Goal: Information Seeking & Learning: Learn about a topic

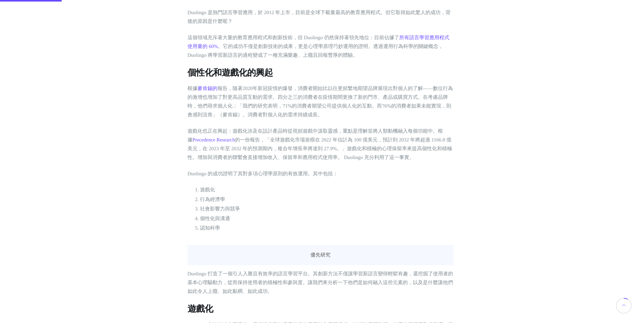
scroll to position [238, 0]
click at [388, 146] on font "的一份報告，「全球遊戲化市場規模在 2022 年估計為 100 億美元，預計到 2032 年將超過 1166.8 億美元，在 2023 年至 2032 年的預…" at bounding box center [320, 148] width 265 height 23
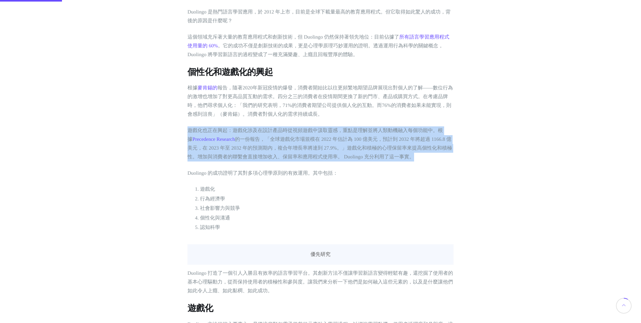
click at [388, 146] on font "的一份報告，「全球遊戲化市場規模在 2022 年估計為 100 億美元，預計到 2032 年將超過 1166.8 億美元，在 2023 年至 2032 年的預…" at bounding box center [320, 148] width 265 height 23
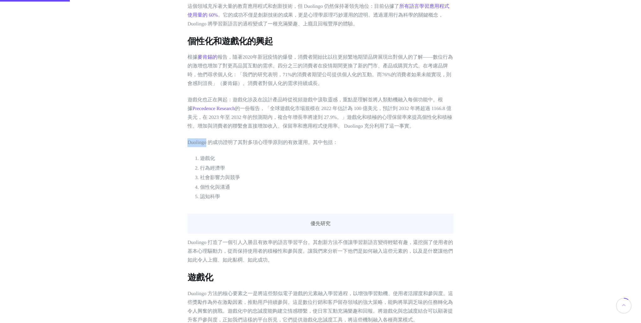
click at [284, 168] on li "行為經濟學" at bounding box center [327, 168] width 254 height 8
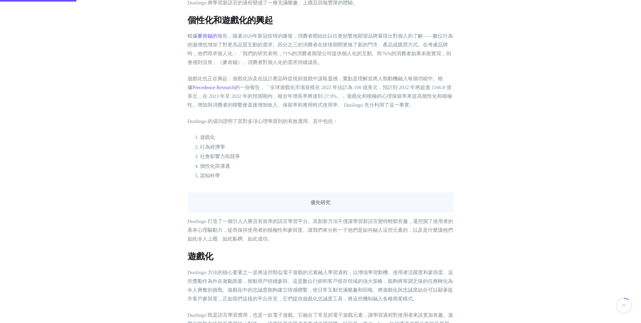
scroll to position [293, 0]
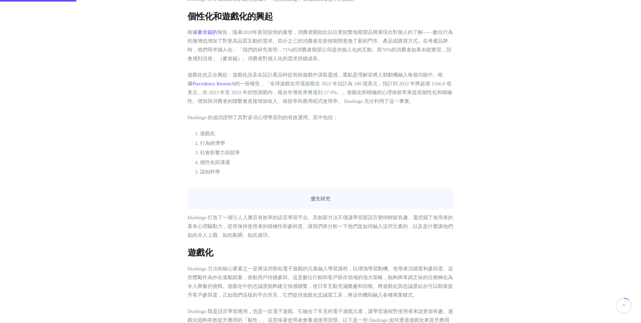
click at [215, 145] on font "行為經濟學" at bounding box center [212, 143] width 25 height 5
click at [219, 152] on font "社會影響力與競爭" at bounding box center [220, 152] width 40 height 5
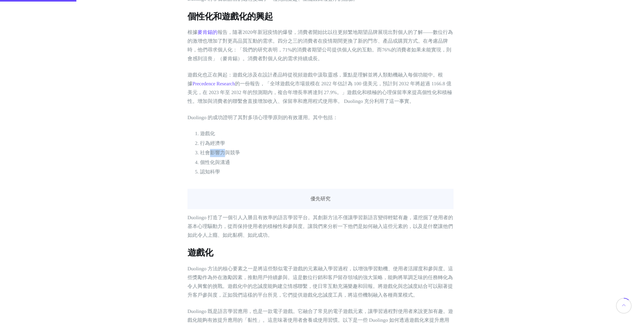
click at [219, 152] on font "社會影響力與競爭" at bounding box center [220, 152] width 40 height 5
click at [205, 163] on font "個性化與溝通" at bounding box center [215, 162] width 30 height 5
click at [234, 163] on li "個性化與溝通" at bounding box center [327, 162] width 254 height 8
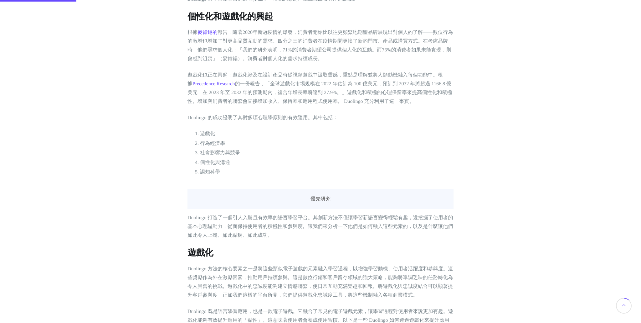
click at [219, 168] on li "認知科學" at bounding box center [327, 172] width 254 height 8
click at [217, 171] on font "認知科學" at bounding box center [210, 171] width 20 height 5
click at [241, 170] on li "認知科學" at bounding box center [327, 172] width 254 height 8
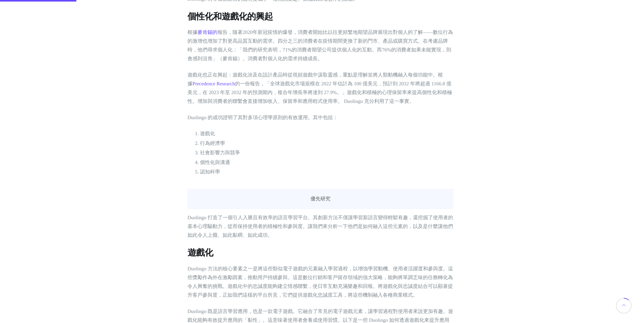
click at [228, 150] on font "社會影響力與競爭" at bounding box center [220, 152] width 40 height 5
click at [263, 164] on li "個性化與溝通" at bounding box center [327, 162] width 254 height 8
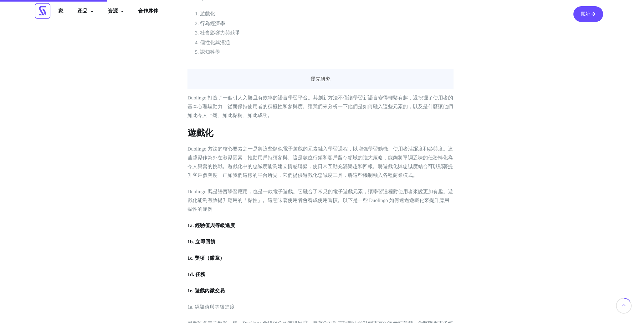
scroll to position [412, 0]
click at [239, 102] on font "Duolingo 打造了一個引人入勝且有效率的語言學習平台。其創新方法不僅讓學習新語言變得輕鬆有趣，還挖掘了使用者的基本心理驅動力，從而保持使用者的積極性和參…" at bounding box center [321, 107] width 266 height 23
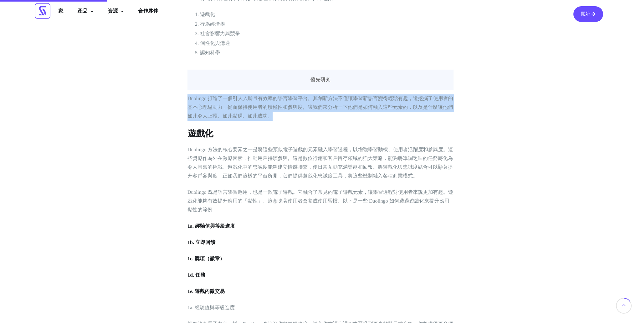
click at [255, 109] on font "Duolingo 打造了一個引人入勝且有效率的語言學習平台。其創新方法不僅讓學習新語言變得輕鬆有趣，還挖掘了使用者的基本心理驅動力，從而保持使用者的積極性和參…" at bounding box center [321, 107] width 266 height 23
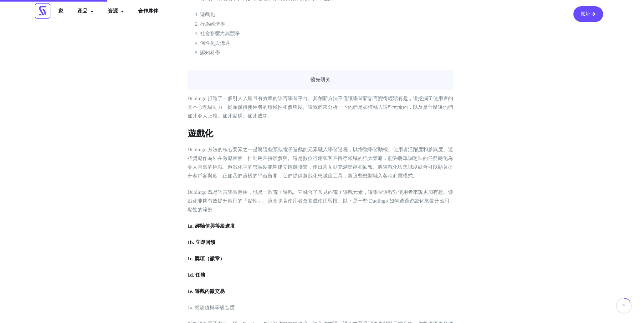
click at [243, 112] on p "Duolingo 打造了一個引人入勝且有效率的語言學習平台。其創新方法不僅讓學習新語言變得輕鬆有趣，還挖掘了使用者的基本心理驅動力，從而保持使用者的積極性和參…" at bounding box center [321, 107] width 266 height 26
click at [261, 114] on font "Duolingo 打造了一個引人入勝且有效率的語言學習平台。其創新方法不僅讓學習新語言變得輕鬆有趣，還挖掘了使用者的基本心理驅動力，從而保持使用者的積極性和參…" at bounding box center [321, 107] width 266 height 23
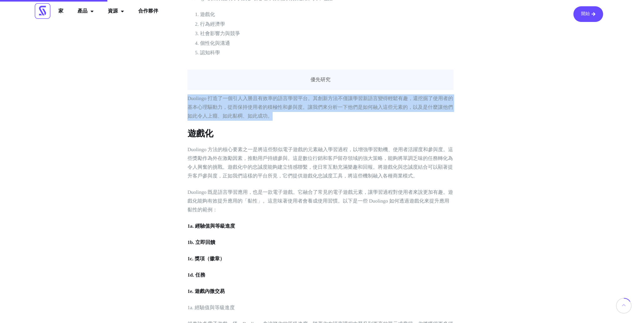
click at [261, 114] on font "Duolingo 打造了一個引人入勝且有效率的語言學習平台。其創新方法不僅讓學習新語言變得輕鬆有趣，還挖掘了使用者的基本心理驅動力，從而保持使用者的積極性和參…" at bounding box center [321, 107] width 266 height 23
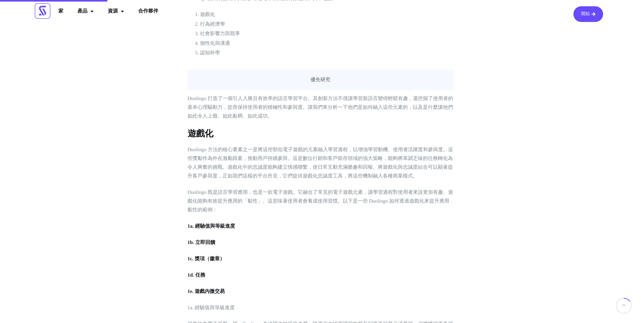
click at [214, 119] on font "Duolingo 打造了一個引人入勝且有效率的語言學習平台。其創新方法不僅讓學習新語言變得輕鬆有趣，還挖掘了使用者的基本心理驅動力，從而保持使用者的積極性和參…" at bounding box center [321, 107] width 266 height 23
click at [291, 117] on p "Duolingo 打造了一個引人入勝且有效率的語言學習平台。其創新方法不僅讓學習新語言變得輕鬆有趣，還挖掘了使用者的基本心理驅動力，從而保持使用者的積極性和參…" at bounding box center [321, 107] width 266 height 26
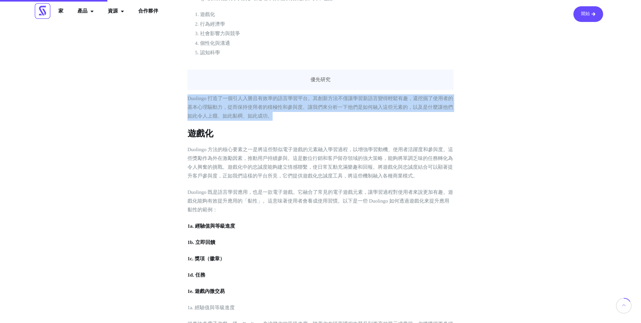
click at [296, 116] on p "Duolingo 打造了一個引人入勝且有效率的語言學習平台。其創新方法不僅讓學習新語言變得輕鬆有趣，還挖掘了使用者的基本心理驅動力，從而保持使用者的積極性和參…" at bounding box center [321, 107] width 266 height 26
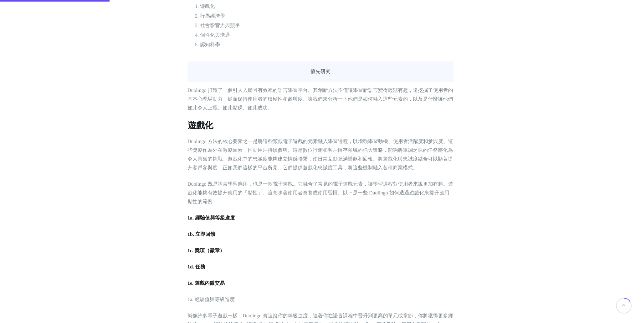
scroll to position [421, 0]
click at [264, 102] on font "Duolingo 打造了一個引人入勝且有效率的語言學習平台。其創新方法不僅讓學習新語言變得輕鬆有趣，還挖掘了使用者的基本心理驅動力，從而保持使用者的積極性和參…" at bounding box center [321, 98] width 266 height 23
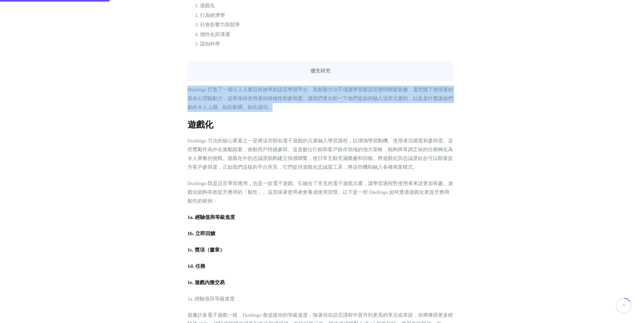
click at [285, 106] on p "Duolingo 打造了一個引人入勝且有效率的語言學習平台。其創新方法不僅讓學習新語言變得輕鬆有趣，還挖掘了使用者的基本心理驅動力，從而保持使用者的積極性和參…" at bounding box center [321, 98] width 266 height 26
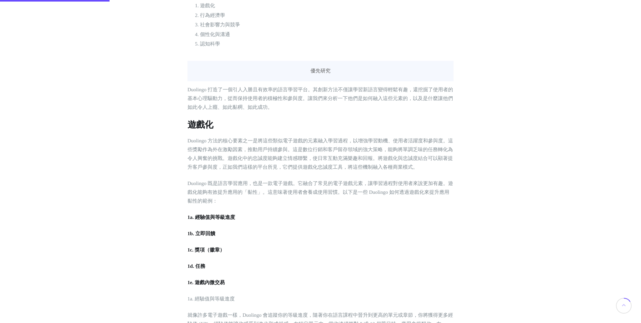
click at [232, 96] on p "Duolingo 打造了一個引人入勝且有效率的語言學習平台。其創新方法不僅讓學習新語言變得輕鬆有趣，還挖掘了使用者的基本心理驅動力，從而保持使用者的積極性和參…" at bounding box center [321, 98] width 266 height 26
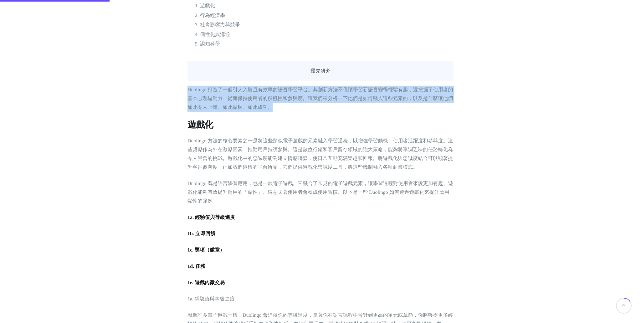
click at [283, 140] on font "Duolingo 方法的核心要素之一是將這些類似電子遊戲的元素融入學習過程，以增強學習動機、使用者活躍度和參與度。這些獎勵作為外在激勵因素，推動用戶持續參與。…" at bounding box center [321, 154] width 266 height 32
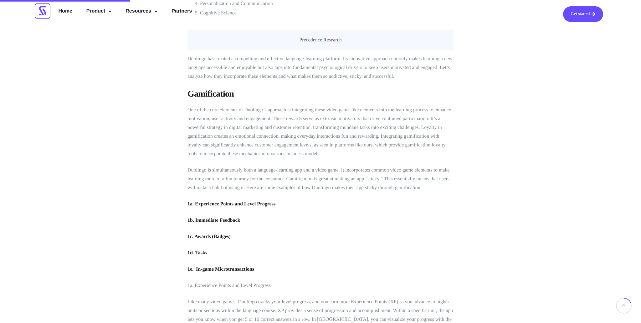
scroll to position [491, 0]
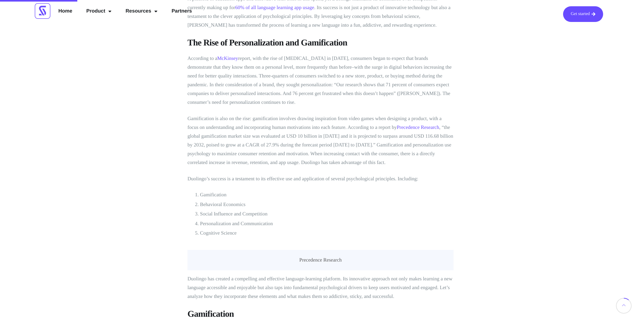
click at [358, 129] on p "Gamification is also on the rise: gamification involves drawing inspiration fro…" at bounding box center [321, 140] width 266 height 53
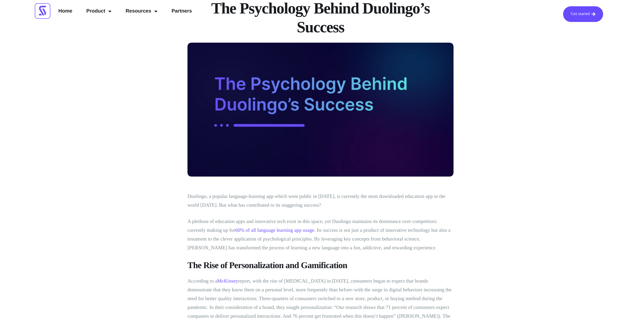
scroll to position [0, 0]
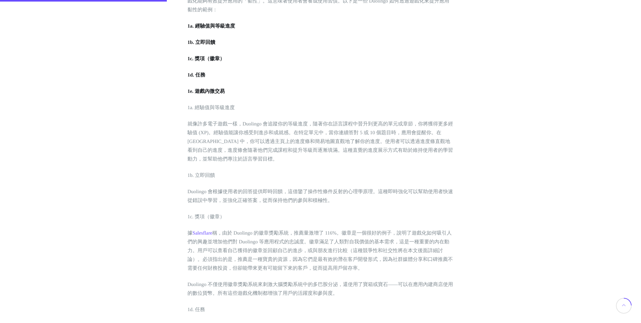
scroll to position [623, 0]
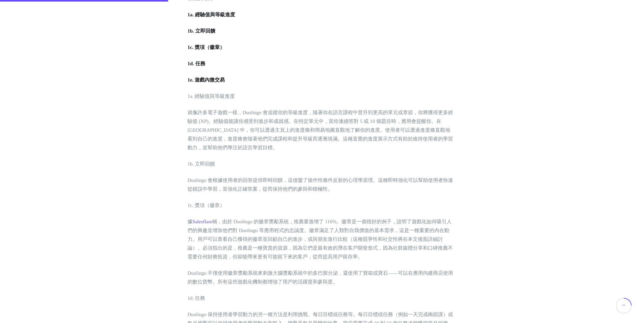
click at [197, 50] on font "1c. 獎項（徽章）" at bounding box center [206, 47] width 37 height 5
click at [206, 68] on p "1d. 任務" at bounding box center [321, 64] width 266 height 9
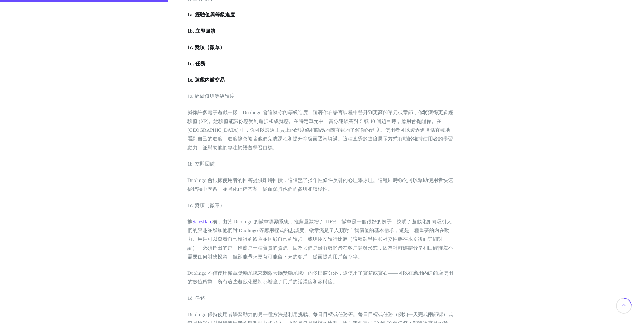
click at [206, 68] on p "1d. 任務" at bounding box center [321, 64] width 266 height 9
click at [253, 66] on p "1d. 任務" at bounding box center [321, 64] width 266 height 9
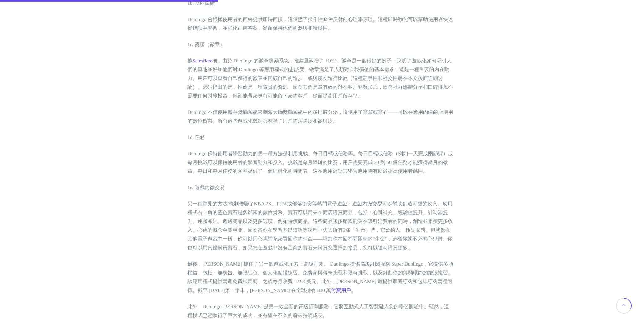
scroll to position [804, 0]
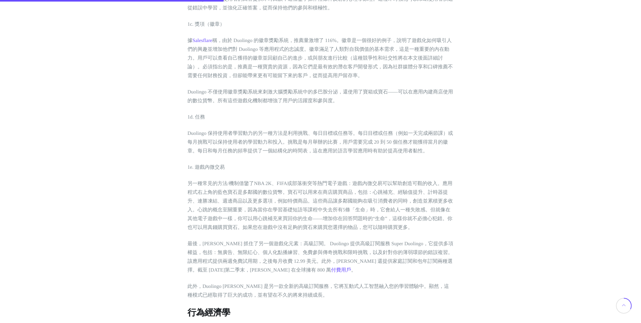
click at [202, 115] on font "1d. 任務" at bounding box center [197, 116] width 18 height 5
click at [207, 134] on font "Duolingo 保持使用者學習動力的另一種方法是利用挑戰、每日目標或任務等。每日目標或任務（例如一天完成兩節課）或每月挑戰可以保持使用者的學習動力和投入。挑…" at bounding box center [321, 142] width 266 height 23
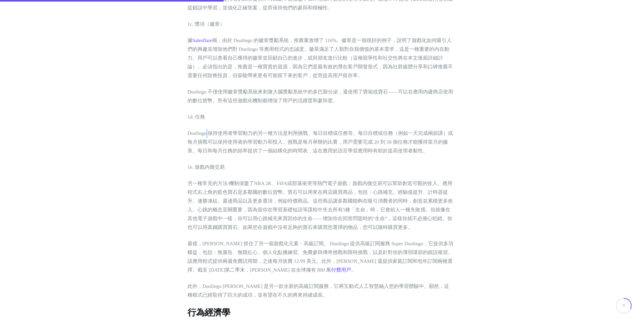
click at [207, 134] on font "Duolingo 保持使用者學習動力的另一種方法是利用挑戰、每日目標或任務等。每日目標或任務（例如一天完成兩節課）或每月挑戰可以保持使用者的學習動力和投入。挑…" at bounding box center [321, 142] width 266 height 23
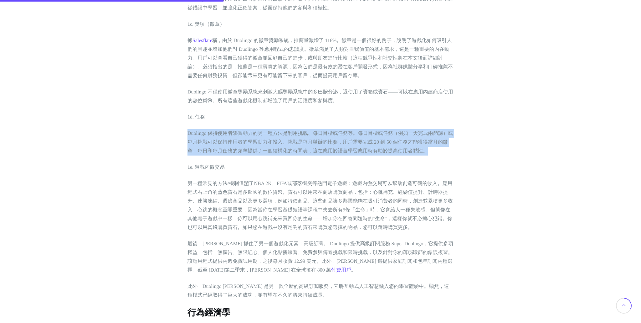
click at [207, 134] on font "Duolingo 保持使用者學習動力的另一種方法是利用挑戰、每日目標或任務等。每日目標或任務（例如一天完成兩節課）或每月挑戰可以保持使用者的學習動力和投入。挑…" at bounding box center [321, 142] width 266 height 23
click at [225, 139] on p "Duolingo 保持使用者學習動力的另一種方法是利用挑戰、每日目標或任務等。每日目標或任務（例如一天完成兩節課）或每月挑戰可以保持使用者的學習動力和投入。挑…" at bounding box center [321, 142] width 266 height 26
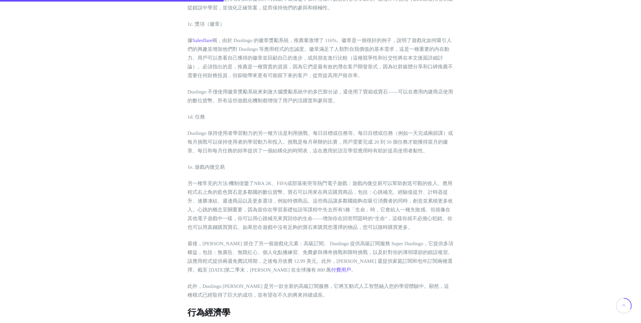
click at [225, 139] on p "Duolingo 保持使用者學習動力的另一種方法是利用挑戰、每日目標或任務等。每日目標或任務（例如一天完成兩節課）或每月挑戰可以保持使用者的學習動力和投入。挑…" at bounding box center [321, 142] width 266 height 26
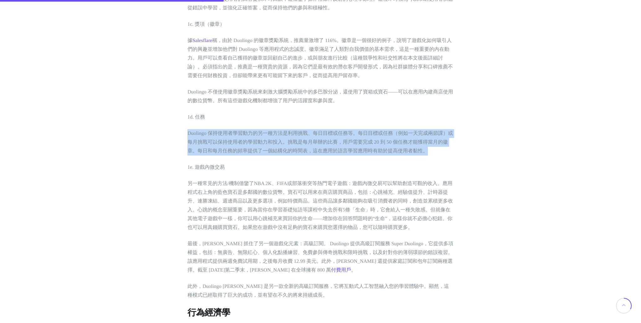
click at [225, 139] on p "Duolingo 保持使用者學習動力的另一種方法是利用挑戰、每日目標或任務等。每日目標或任務（例如一天完成兩節課）或每月挑戰可以保持使用者的學習動力和投入。挑…" at bounding box center [321, 142] width 266 height 26
click at [239, 142] on font "Duolingo 保持使用者學習動力的另一種方法是利用挑戰、每日目標或任務等。每日目標或任務（例如一天完成兩節課）或每月挑戰可以保持使用者的學習動力和投入。挑…" at bounding box center [321, 142] width 266 height 23
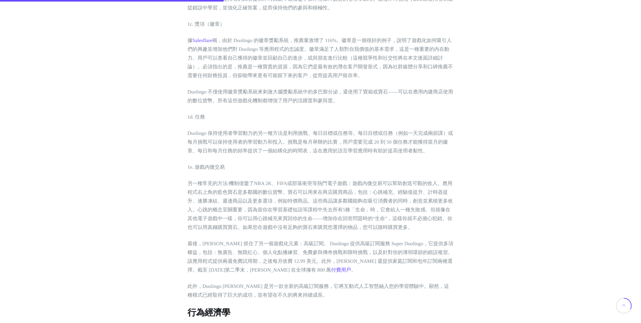
click at [239, 142] on font "Duolingo 保持使用者學習動力的另一種方法是利用挑戰、每日目標或任務等。每日目標或任務（例如一天完成兩節課）或每月挑戰可以保持使用者的學習動力和投入。挑…" at bounding box center [321, 142] width 266 height 23
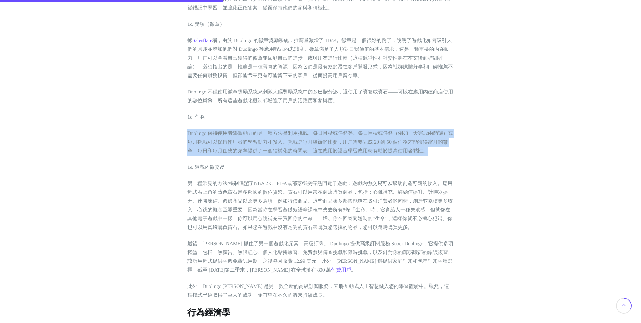
click at [265, 140] on font "Duolingo 保持使用者學習動力的另一種方法是利用挑戰、每日目標或任務等。每日目標或任務（例如一天完成兩節課）或每月挑戰可以保持使用者的學習動力和投入。挑…" at bounding box center [321, 142] width 266 height 23
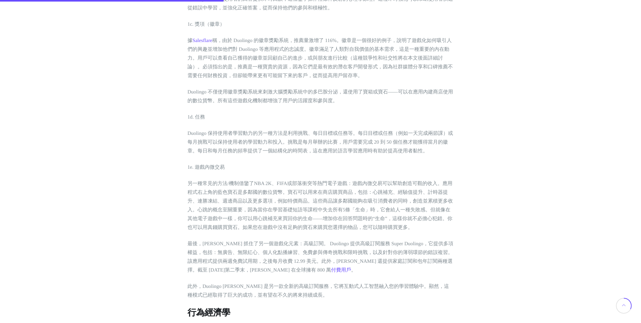
click at [265, 140] on font "Duolingo 保持使用者學習動力的另一種方法是利用挑戰、每日目標或任務等。每日目標或任務（例如一天完成兩節課）或每月挑戰可以保持使用者的學習動力和投入。挑…" at bounding box center [321, 142] width 266 height 23
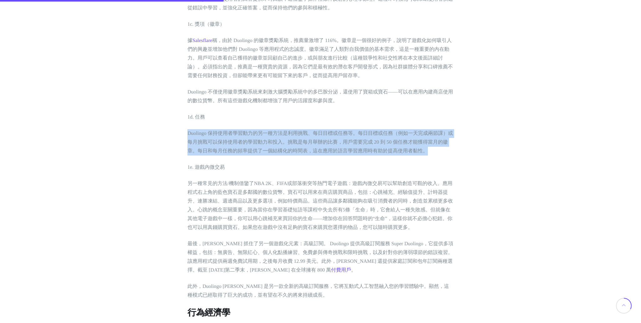
click at [289, 132] on font "Duolingo 保持使用者學習動力的另一種方法是利用挑戰、每日目標或任務等。每日目標或任務（例如一天完成兩節課）或每月挑戰可以保持使用者的學習動力和投入。挑…" at bounding box center [321, 142] width 266 height 23
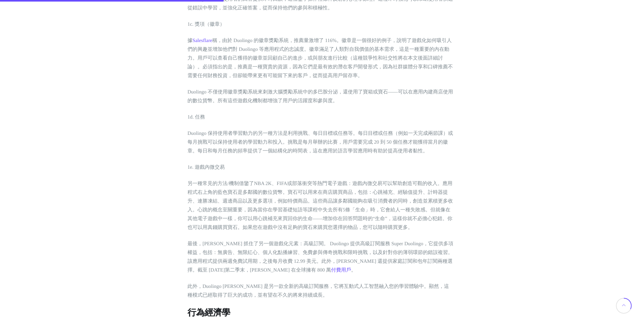
click at [289, 132] on font "Duolingo 保持使用者學習動力的另一種方法是利用挑戰、每日目標或任務等。每日目標或任務（例如一天完成兩節課）或每月挑戰可以保持使用者的學習動力和投入。挑…" at bounding box center [321, 142] width 266 height 23
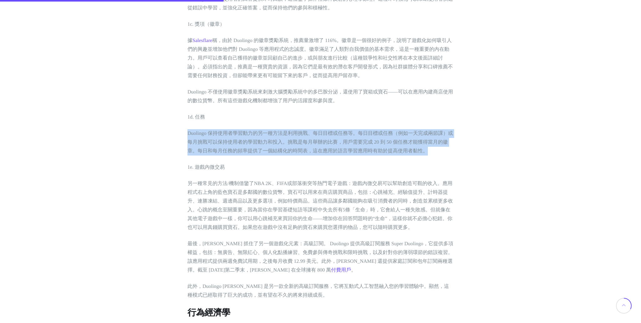
click at [318, 141] on font "Duolingo 保持使用者學習動力的另一種方法是利用挑戰、每日目標或任務等。每日目標或任務（例如一天完成兩節課）或每月挑戰可以保持使用者的學習動力和投入。挑…" at bounding box center [321, 142] width 266 height 23
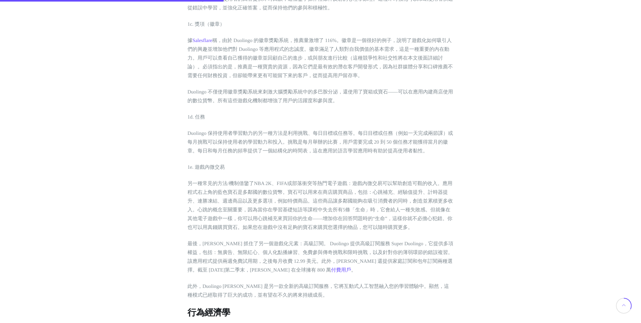
click at [318, 141] on font "Duolingo 保持使用者學習動力的另一種方法是利用挑戰、每日目標或任務等。每日目標或任務（例如一天完成兩節課）或每月挑戰可以保持使用者的學習動力和投入。挑…" at bounding box center [321, 142] width 266 height 23
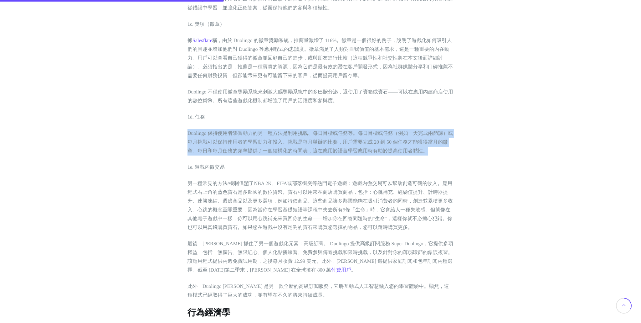
click at [322, 153] on font "Duolingo 保持使用者學習動力的另一種方法是利用挑戰、每日目標或任務等。每日目標或任務（例如一天完成兩節課）或每月挑戰可以保持使用者的學習動力和投入。挑…" at bounding box center [321, 142] width 266 height 23
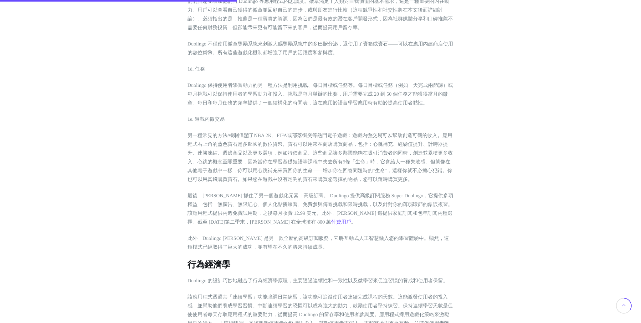
scroll to position [853, 0]
click at [239, 163] on font "另一種常見的方法/機制借鑒了NBA 2K、FIFA或部落衝突等熱門電子遊戲：遊戲內微交易可以幫助創造可觀的收入。應用程式右上角的藍色寶石是多鄰國的數位貨幣。寶…" at bounding box center [321, 156] width 266 height 49
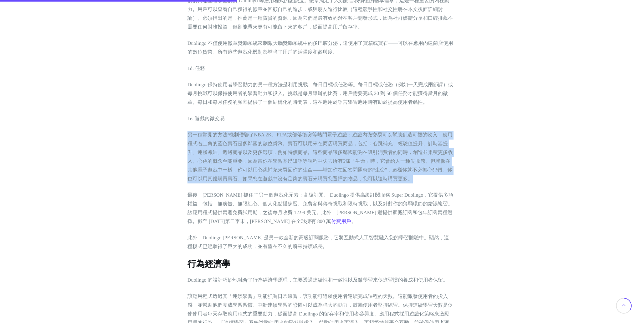
click at [239, 163] on font "另一種常見的方法/機制借鑒了NBA 2K、FIFA或部落衝突等熱門電子遊戲：遊戲內微交易可以幫助創造可觀的收入。應用程式右上角的藍色寶石是多鄰國的數位貨幣。寶…" at bounding box center [321, 156] width 266 height 49
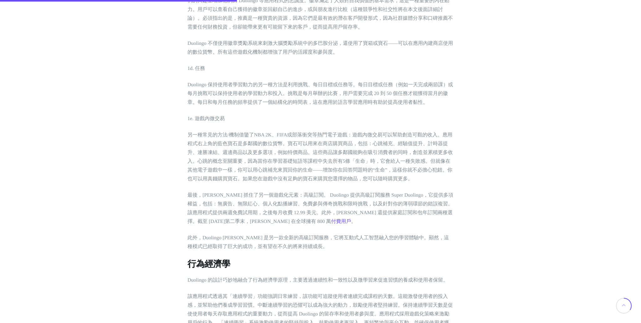
click at [264, 96] on font "Duolingo 保持使用者學習動力的另一種方法是利用挑戰、每日目標或任務等。每日目標或任務（例如一天完成兩節課）或每月挑戰可以保持使用者的學習動力和投入。挑…" at bounding box center [321, 93] width 266 height 23
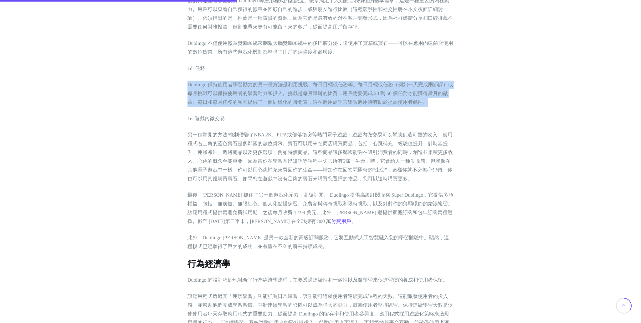
click at [286, 97] on font "Duolingo 保持使用者學習動力的另一種方法是利用挑戰、每日目標或任務等。每日目標或任務（例如一天完成兩節課）或每月挑戰可以保持使用者的學習動力和投入。挑…" at bounding box center [321, 93] width 266 height 23
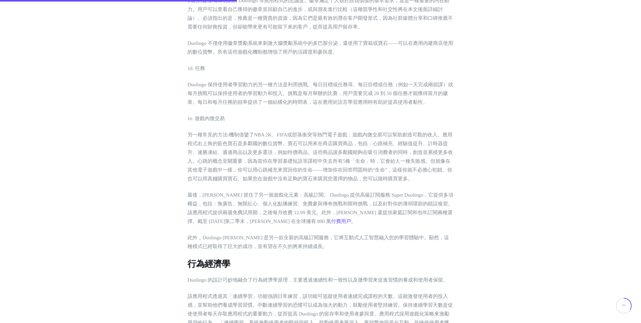
click at [286, 97] on font "Duolingo 保持使用者學習動力的另一種方法是利用挑戰、每日目標或任務等。每日目標或任務（例如一天完成兩節課）或每月挑戰可以保持使用者的學習動力和投入。挑…" at bounding box center [321, 93] width 266 height 23
click at [304, 100] on p "Duolingo 保持使用者學習動力的另一種方法是利用挑戰、每日目標或任務等。每日目標或任務（例如一天完成兩節課）或每月挑戰可以保持使用者的學習動力和投入。挑…" at bounding box center [321, 93] width 266 height 26
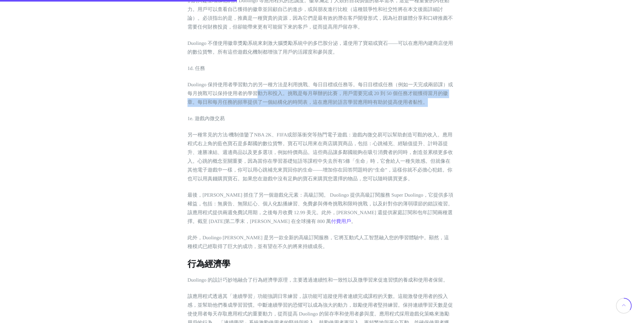
drag, startPoint x: 261, startPoint y: 99, endPoint x: 354, endPoint y: 110, distance: 93.3
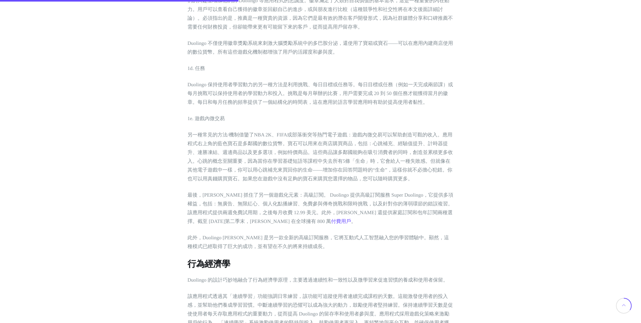
scroll to position [868, 0]
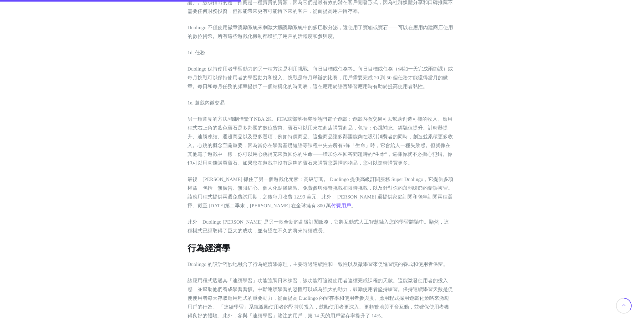
click at [221, 100] on p "1e. 遊戲內微交易" at bounding box center [321, 103] width 266 height 9
click at [203, 105] on font "1e. 遊戲內微交易" at bounding box center [206, 102] width 37 height 5
click at [200, 116] on p "另一種常見的方法/機制借鑒了NBA 2K、FIFA或部落衝突等熱門電子遊戲：遊戲內微交易可以幫助創造可觀的收入。應用程式右上角的藍色寶石是多鄰國的數位貨幣。寶…" at bounding box center [321, 141] width 266 height 53
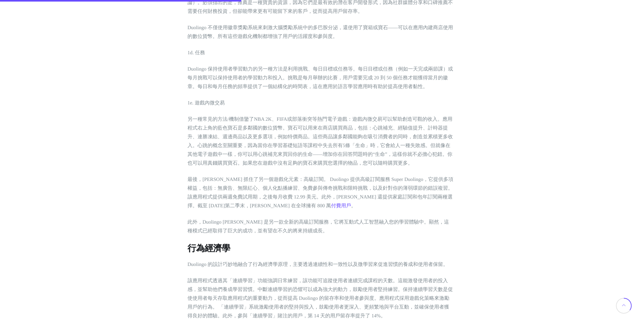
click at [200, 116] on p "另一種常見的方法/機制借鑒了NBA 2K、FIFA或部落衝突等熱門電子遊戲：遊戲內微交易可以幫助創造可觀的收入。應用程式右上角的藍色寶石是多鄰國的數位貨幣。寶…" at bounding box center [321, 141] width 266 height 53
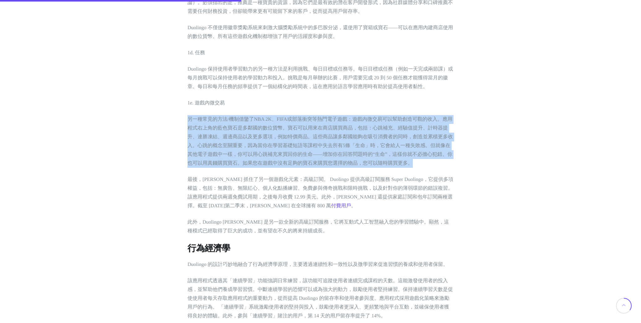
click at [297, 120] on font "另一種常見的方法/機制借鑒了NBA 2K、FIFA或部落衝突等熱門電子遊戲：遊戲內微交易可以幫助創造可觀的收入。應用程式右上角的藍色寶石是多鄰國的數位貨幣。寶…" at bounding box center [321, 141] width 266 height 49
drag, startPoint x: 277, startPoint y: 120, endPoint x: 433, endPoint y: 168, distance: 162.2
click at [433, 168] on p "另一種常見的方法/機制借鑒了NBA 2K、FIFA或部落衝突等熱門電子遊戲：遊戲內微交易可以幫助創造可觀的收入。應用程式右上角的藍色寶石是多鄰國的數位貨幣。寶…" at bounding box center [321, 141] width 266 height 53
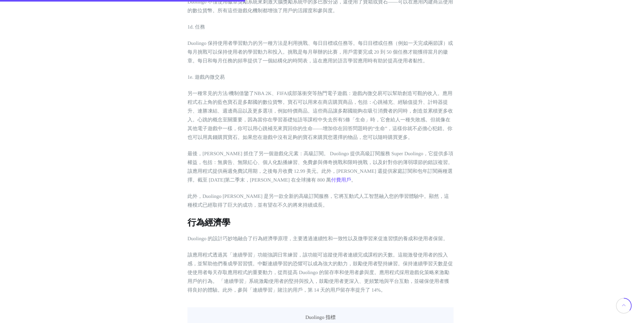
scroll to position [908, 0]
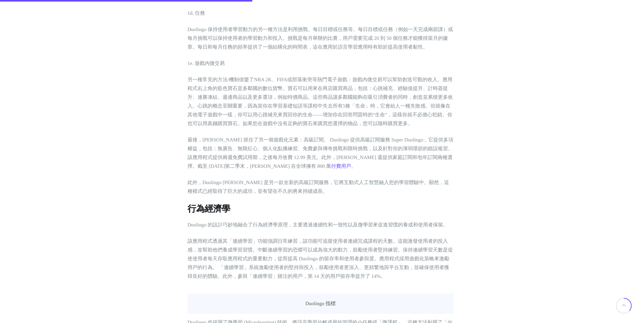
click at [211, 138] on font "最後，Duolingo 抓住了另一個遊戲化元素：高級訂閱。 Duolingo 提供高級訂閱服務 Super Duolingo，它提供多項權益，包括：無廣告、無…" at bounding box center [321, 153] width 266 height 32
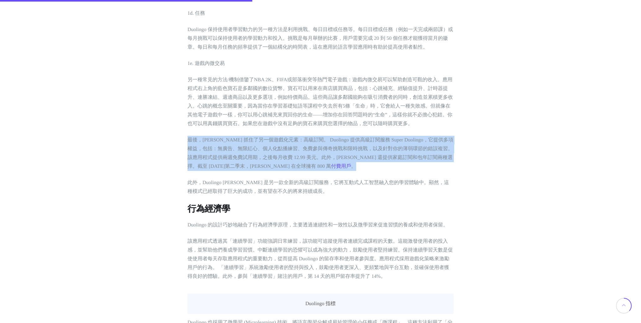
click at [239, 140] on font "最後，Duolingo 抓住了另一個遊戲化元素：高級訂閱。 Duolingo 提供高級訂閱服務 Super Duolingo，它提供多項權益，包括：無廣告、無…" at bounding box center [321, 153] width 266 height 32
drag, startPoint x: 234, startPoint y: 141, endPoint x: 399, endPoint y: 166, distance: 166.9
click at [399, 166] on p "最後，Duolingo 抓住了另一個遊戲化元素：高級訂閱。 Duolingo 提供高級訂閱服務 Super Duolingo，它提供多項權益，包括：無廣告、無…" at bounding box center [321, 153] width 266 height 35
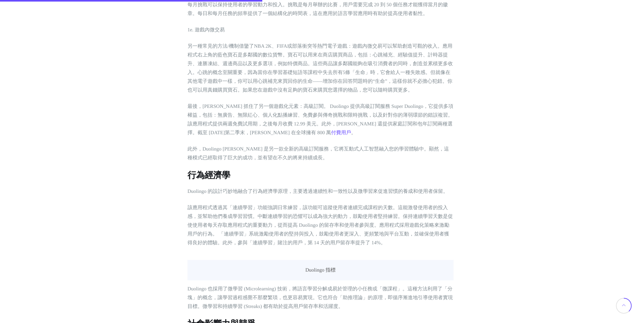
scroll to position [943, 0]
click at [249, 151] on font "此外，Duolingo Max 是另一款全新的高級訂閱服務，它將互動式人工智慧融入您的學習體驗中。顯然，這種模式已經取得了巨大的成功，並有望在不久的將來持續成…" at bounding box center [319, 151] width 262 height 14
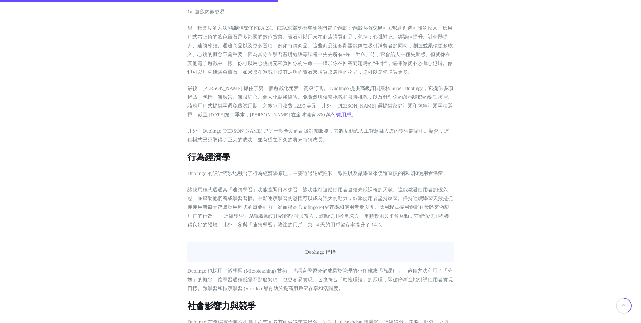
scroll to position [963, 0]
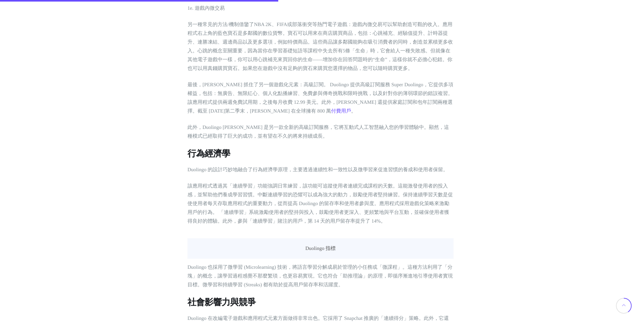
click at [212, 158] on font "行為經濟學" at bounding box center [209, 154] width 43 height 10
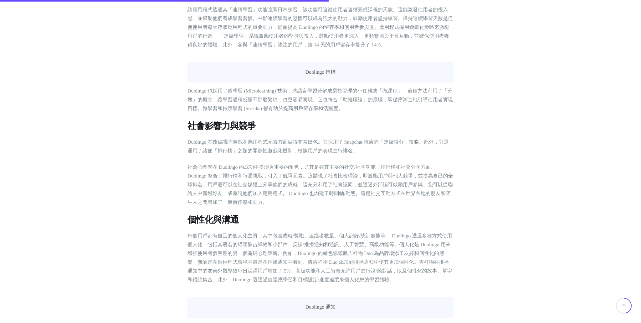
scroll to position [1140, 0]
click at [250, 41] on p "該應用程式透過其「連續學習」功能強調日常練習，該功能可追蹤使用者連續完成課程的天數。這能激發使用者的投入感，並幫助他們養成學習習慣。中斷連續學習的恐懼可以成為…" at bounding box center [321, 27] width 266 height 44
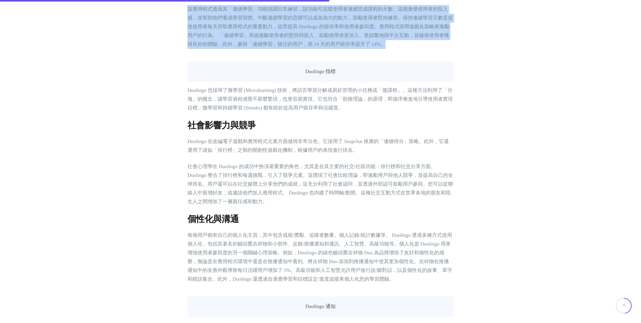
click at [250, 41] on p "該應用程式透過其「連續學習」功能強調日常練習，該功能可追蹤使用者連續完成課程的天數。這能激發使用者的投入感，並幫助他們養成學習習慣。中斷連續學習的恐懼可以成為…" at bounding box center [321, 27] width 266 height 44
click at [247, 38] on font "該應用程式透過其「連續學習」功能強調日常練習，該功能可追蹤使用者連續完成課程的天數。這能激發使用者的投入感，並幫助他們養成學習習慣。中斷連續學習的恐懼可以成為…" at bounding box center [321, 27] width 266 height 40
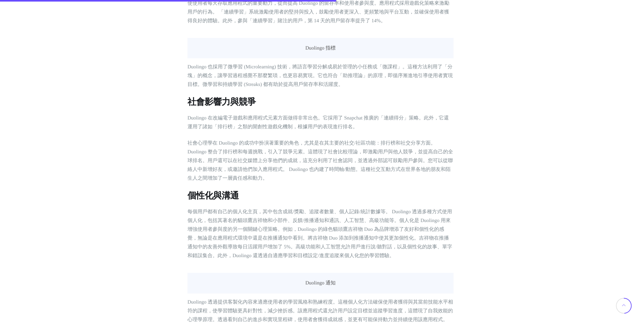
scroll to position [1165, 0]
click at [266, 85] on font "Duolingo 也採用了微學習 (Microlearning) 技術，將語言學習分解成易於管理的小任務或「微課程」。這種方法利用了「分塊」的概念，讓學習過程…" at bounding box center [321, 73] width 266 height 23
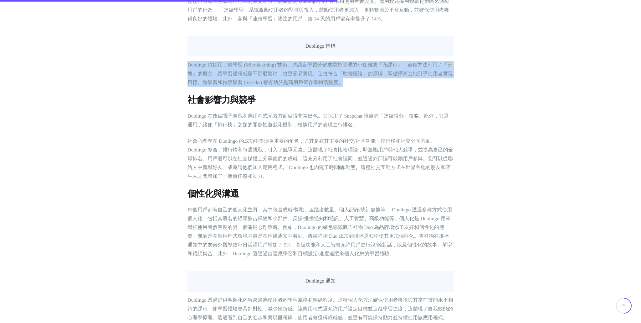
click at [285, 91] on div "Duolingo 是熱門語言學習應用，於 2012 年上市，目前是全球下載量最高的教育應用程式。但它取得如此驚人的成功，背後的原因是什麼呢？ 這個領域充斥著大…" at bounding box center [321, 196] width 266 height 2230
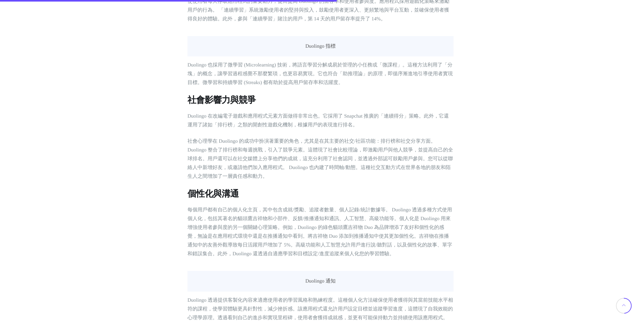
click at [274, 127] on font "Duolingo 在改編電子遊戲和應用程式元素方面做得非常出色。它採用了 Snapchat 推廣的「連續得分」策略。此外，它還運用了諸如「排行榜」之類的開創性…" at bounding box center [319, 120] width 262 height 14
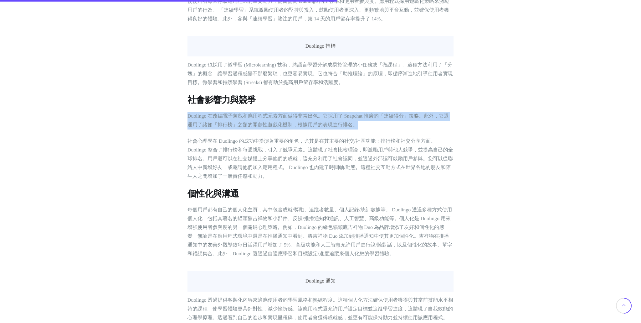
click at [293, 122] on p "Duolingo 在改編電子遊戲和應用程式元素方面做得非常出色。它採用了 Snapchat 推廣的「連續得分」策略。此外，它還運用了諸如「排行榜」之類的開創性…" at bounding box center [321, 121] width 266 height 18
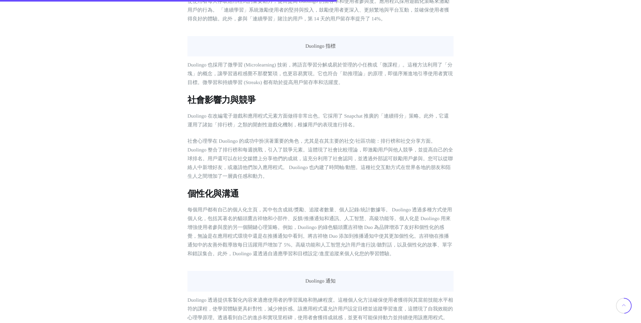
click at [293, 122] on p "Duolingo 在改編電子遊戲和應用程式元素方面做得非常出色。它採用了 Snapchat 推廣的「連續得分」策略。此外，它還運用了諸如「排行榜」之類的開創性…" at bounding box center [321, 121] width 266 height 18
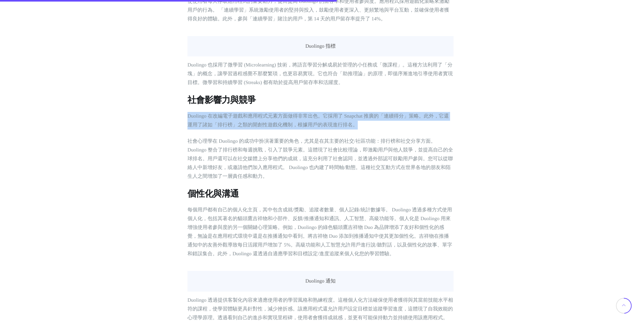
click at [316, 120] on font "Duolingo 在改編電子遊戲和應用程式元素方面做得非常出色。它採用了 Snapchat 推廣的「連續得分」策略。此外，它還運用了諸如「排行榜」之類的開創性…" at bounding box center [319, 120] width 262 height 14
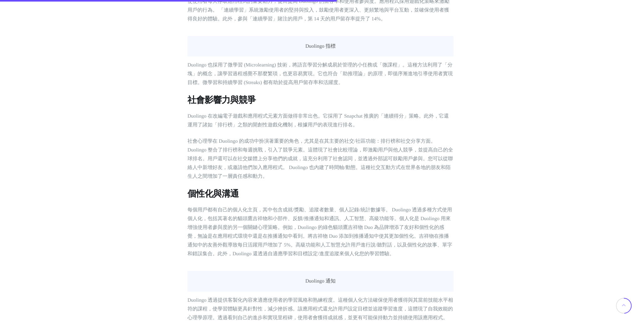
click at [294, 142] on font "社會心理學在 Duolingo 的成功中扮演著重要的角色，尤其是在其主要的社交/社區功能：排行榜和社交分享方面。 Duolingo 整合了排行榜和每週挑戰，引…" at bounding box center [321, 158] width 266 height 40
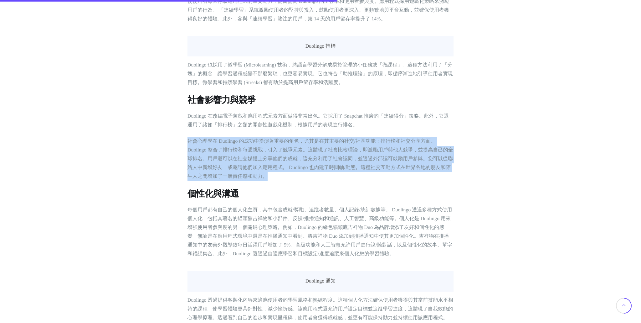
click at [294, 161] on font "社會心理學在 Duolingo 的成功中扮演著重要的角色，尤其是在其主要的社交/社區功能：排行榜和社交分享方面。 Duolingo 整合了排行榜和每週挑戰，引…" at bounding box center [321, 158] width 266 height 40
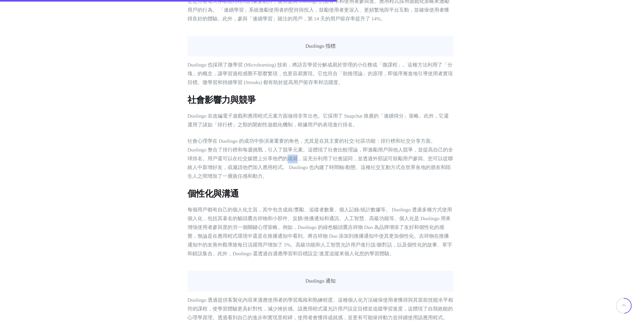
click at [294, 161] on font "社會心理學在 Duolingo 的成功中扮演著重要的角色，尤其是在其主要的社交/社區功能：排行榜和社交分享方面。 Duolingo 整合了排行榜和每週挑戰，引…" at bounding box center [321, 158] width 266 height 40
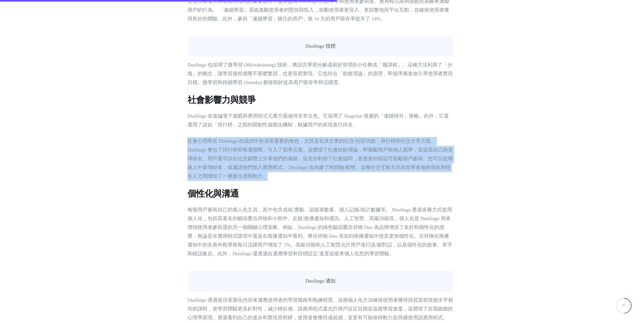
click at [296, 175] on p "社會心理學在 Duolingo 的成功中扮演著重要的角色，尤其是在其主要的社交/社區功能：排行榜和社交分享方面。 Duolingo 整合了排行榜和每週挑戰，引…" at bounding box center [321, 159] width 266 height 44
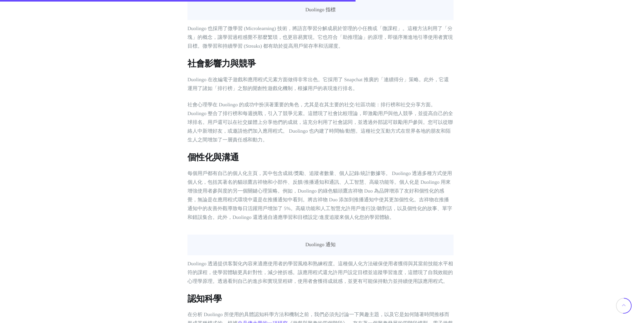
scroll to position [1231, 0]
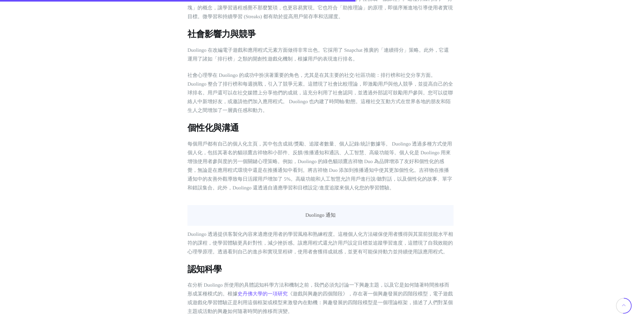
click at [241, 150] on p "每個用戶都有自己的個人化主頁，其中包含成就/獎勵、追蹤者數量、個人記錄/統計數據等。 Duolingo 透過多種方式使用個人化，包括其著名的貓頭鷹吉祥物和小部…" at bounding box center [321, 166] width 266 height 53
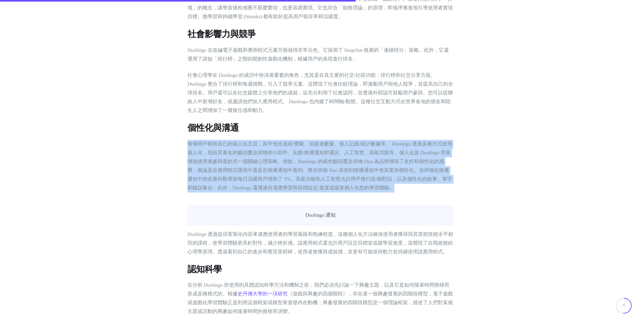
click at [262, 174] on font "每個用戶都有自己的個人化主頁，其中包含成就/獎勵、追蹤者數量、個人記錄/統計數據等。 Duolingo 透過多種方式使用個人化，包括其著名的貓頭鷹吉祥物和小部…" at bounding box center [320, 165] width 265 height 49
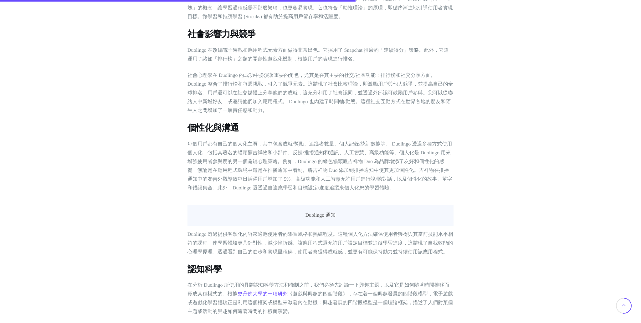
click at [262, 174] on font "每個用戶都有自己的個人化主頁，其中包含成就/獎勵、追蹤者數量、個人記錄/統計數據等。 Duolingo 透過多種方式使用個人化，包括其著名的貓頭鷹吉祥物和小部…" at bounding box center [320, 165] width 265 height 49
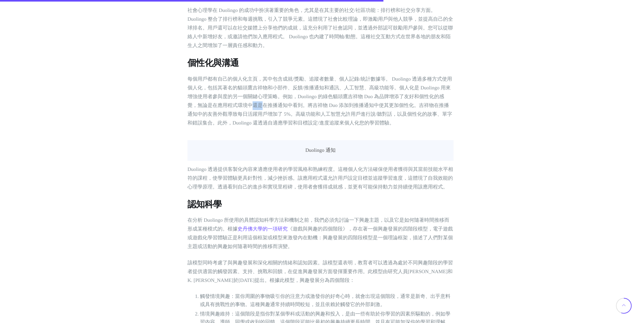
scroll to position [1301, 0]
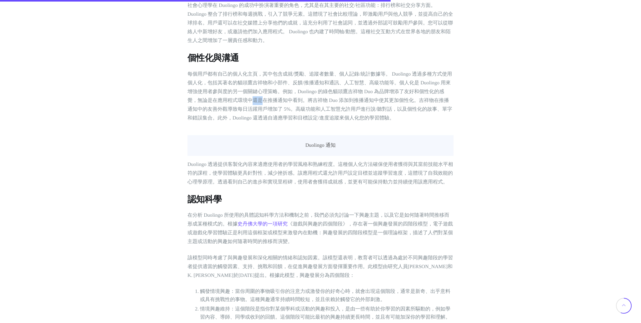
click at [282, 91] on font "每個用戶都有自己的個人化主頁，其中包含成就/獎勵、追蹤者數量、個人記錄/統計數據等。 Duolingo 透過多種方式使用個人化，包括其著名的貓頭鷹吉祥物和小部…" at bounding box center [320, 95] width 265 height 49
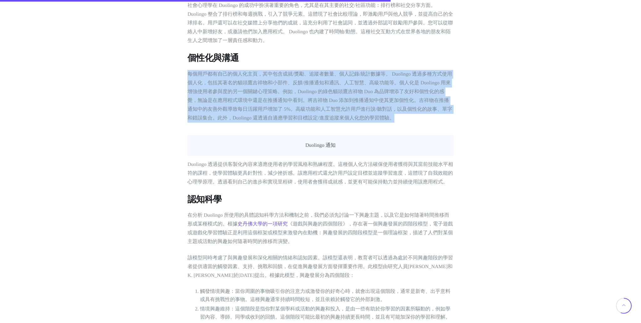
click at [322, 97] on font "每個用戶都有自己的個人化主頁，其中包含成就/獎勵、追蹤者數量、個人記錄/統計數據等。 Duolingo 透過多種方式使用個人化，包括其著名的貓頭鷹吉祥物和小部…" at bounding box center [320, 95] width 265 height 49
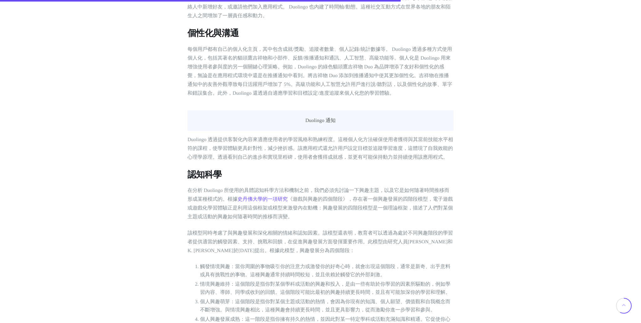
scroll to position [1344, 0]
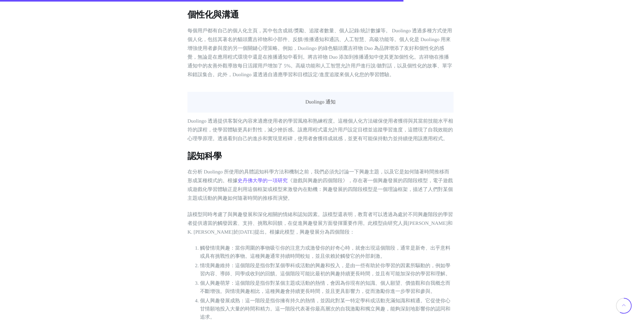
click at [235, 143] on p "Duolingo 透過提供客製化內容來適應使用者的學習風格和熟練程度。這種個人化方法確保使用者獲得與其當前技能水平相符的課程，使學習體驗更具針對性，減少挫折感…" at bounding box center [321, 130] width 266 height 26
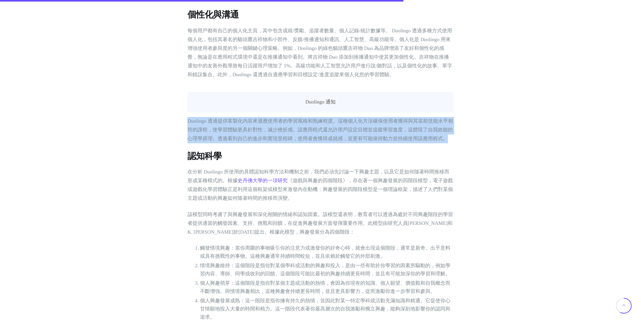
click at [235, 143] on p "Duolingo 透過提供客製化內容來適應使用者的學習風格和熟練程度。這種個人化方法確保使用者獲得與其當前技能水平相符的課程，使學習體驗更具針對性，減少挫折感…" at bounding box center [321, 130] width 266 height 26
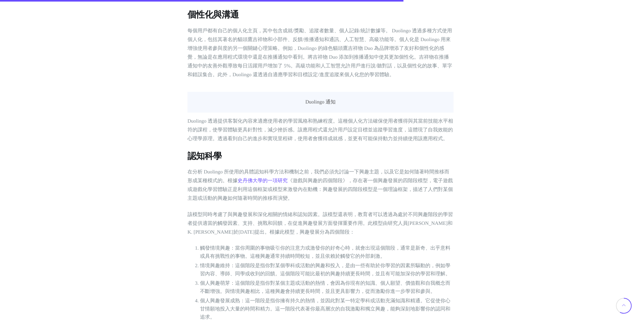
click at [191, 156] on font "認知科學" at bounding box center [205, 156] width 34 height 10
click at [197, 181] on font "在分析 Duolingo 所使用的具體認知科學方法和機​​制之前，我們必須先討論一下興趣主題，以及它是如何隨著時間推移而形成某種模式的。根據" at bounding box center [319, 176] width 262 height 14
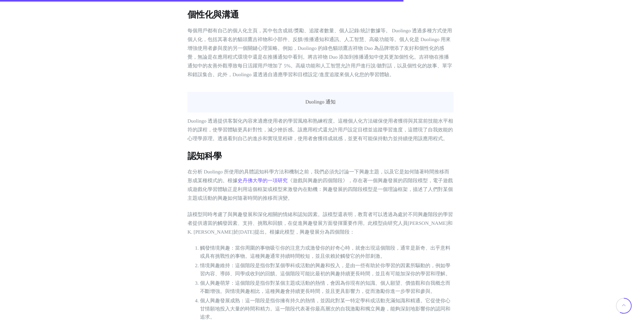
click at [197, 181] on font "在分析 Duolingo 所使用的具體認知科學方法和機​​制之前，我們必須先討論一下興趣主題，以及它是如何隨著時間推移而形成某種模式的。根據" at bounding box center [319, 176] width 262 height 14
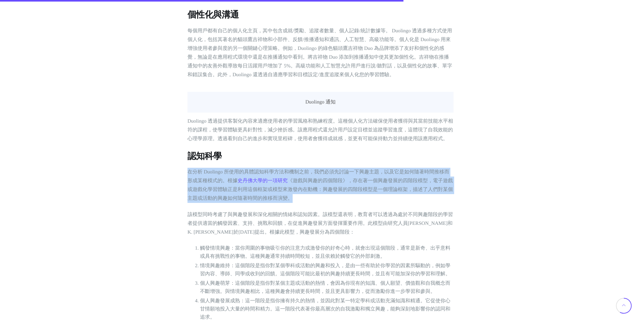
click at [205, 201] on font "《遊戲與興趣的四個階段》，存在著一個興趣發展的四階段模型，電子遊戲或遊戲化學習體驗正是利用這個框架或模型來激發內在動機：興趣發展的四階段模型是一個理論框架，描…" at bounding box center [321, 189] width 266 height 23
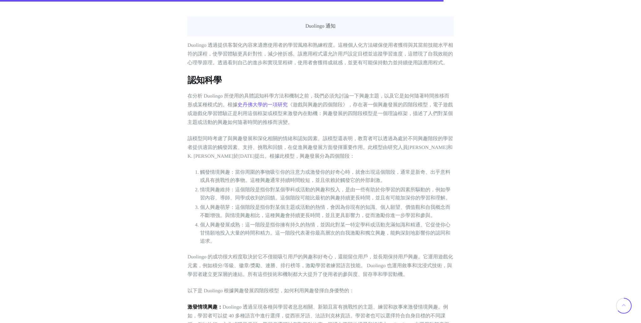
scroll to position [1429, 0]
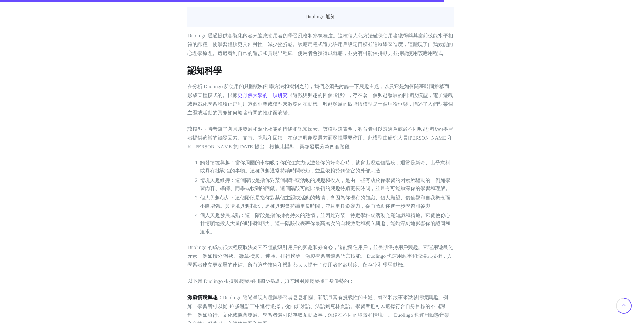
click at [222, 133] on font "該模型同時考慮了與興趣發展和深化相關的情緒和認知因素。該模型還表明，教育者可以透過為處於不同興趣階段的學習者提供適當的觸發因素、支持、挑戰和回饋，在促進興趣發…" at bounding box center [321, 138] width 266 height 23
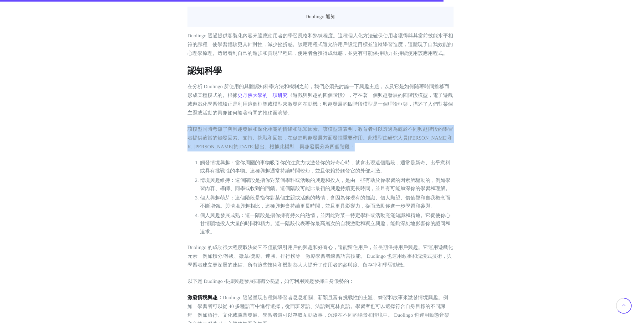
click at [252, 141] on font "該模型同時考慮了與興趣發展和深化相關的情緒和認知因素。該模型還表明，教育者可以透過為處於不同興趣階段的學習者提供適當的觸發因素、支持、挑戰和回饋，在促進興趣發…" at bounding box center [321, 138] width 266 height 23
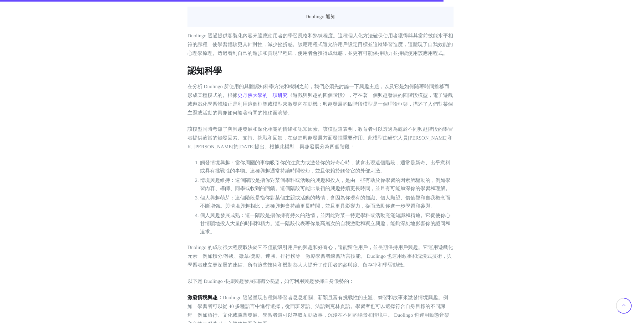
click at [201, 166] on font "觸發情境興趣：當你周圍的事物吸引你的注意力或激發你的好奇心時，就會出現這個階段，通常是新奇、出乎意料或具有挑戰性的事物。這種興趣通常持續時間較短，並且依賴於觸…" at bounding box center [325, 166] width 251 height 13
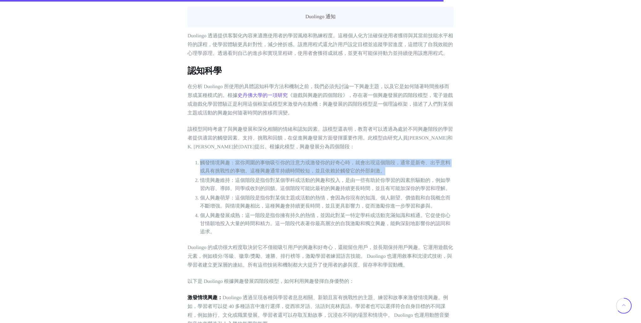
click at [225, 190] on font "情境興趣維持：這個階段是指你對某個學科或活動的興趣和投入，是由一些有助於你學習的因素所驅動的，例如學習內容、導師、同學或收到的回饋。這個階段可能比最初的興趣持…" at bounding box center [325, 184] width 251 height 13
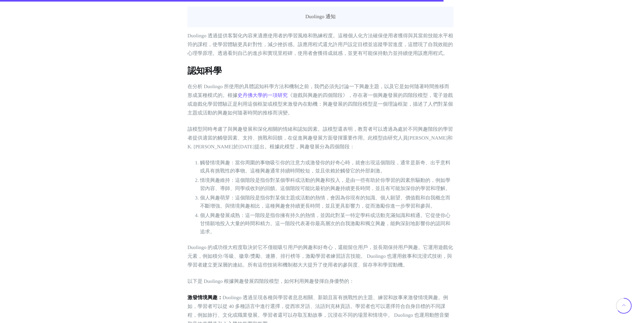
click at [225, 190] on font "情境興趣維持：這個階段是指你對某個學科或活動的興趣和投入，是由一些有助於你學習的因素所驅動的，例如學習內容、導師、同學或收到的回饋。這個階段可能比最初的興趣持…" at bounding box center [325, 184] width 251 height 13
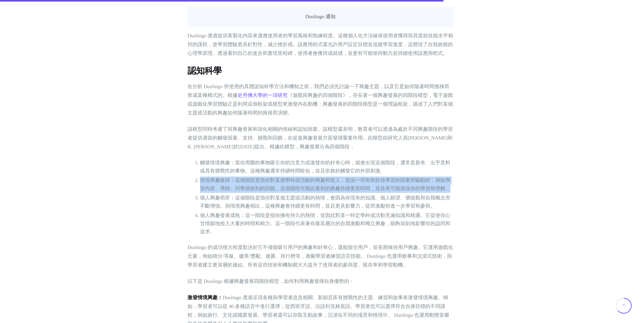
click at [239, 207] on font "個人興趣萌芽：這個階段是指你對某個主題或活動的熱情，會因為你現有的知識、個人願望、價值觀和自我概念而不斷增強。與情境興趣相比，這種興趣會持續更長時間，並且更具…" at bounding box center [325, 201] width 251 height 13
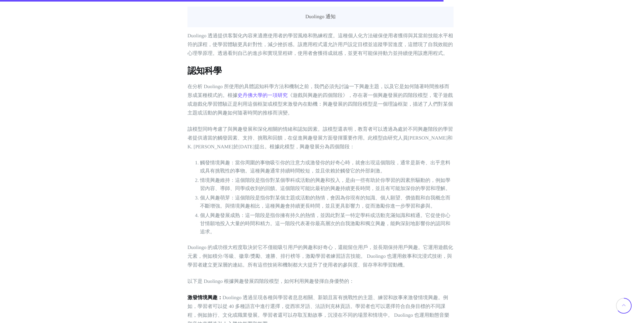
click at [239, 207] on font "個人興趣萌芽：這個階段是指你對某個主題或活動的熱情，會因為你現有的知識、個人願望、價值觀和自我概念而不斷增強。與情境興趣相比，這種興趣會持續更長時間，並且更具…" at bounding box center [325, 201] width 251 height 13
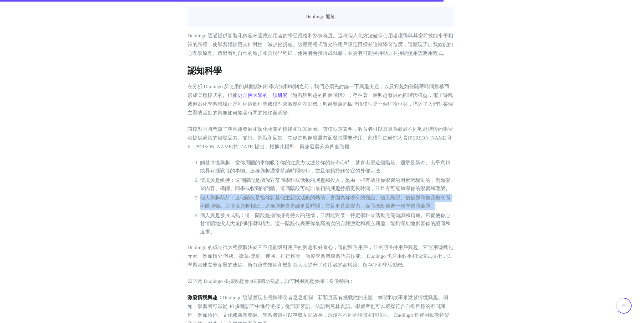
click at [255, 215] on li "個人興趣發展成熟：這一階段是指你擁有持久的熱情，並因此對某一特定學科或活動充滿知識和精通。它促使你心甘情願地投入大量的時間和精力。這一階段代表著你最高層次的自…" at bounding box center [327, 223] width 254 height 24
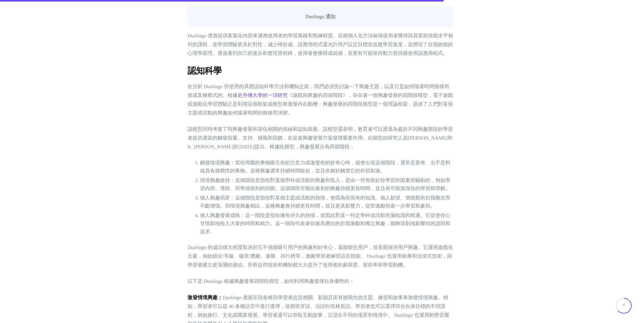
click at [255, 215] on li "個人興趣發展成熟：這一階段是指你擁有持久的熱情，並因此對某一特定學科或活動充滿知識和精通。它促使你心甘情願地投入大量的時間和精力。這一階段代表著你最高層次的自…" at bounding box center [327, 223] width 254 height 24
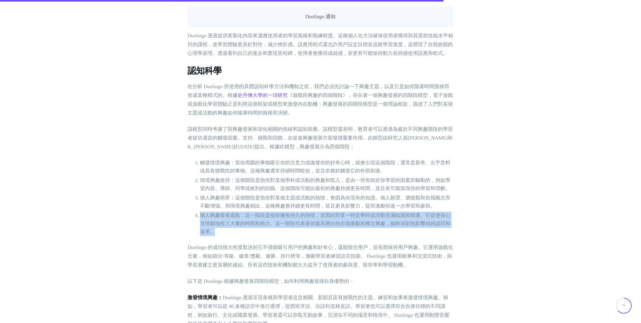
click at [271, 225] on font "個人興趣發展成熟：這一階段是指你擁有持久的熱情，並因此對某一特定學科或活動充滿知識和精通。它促使你心甘情願地投入大量的時間和精力。這一階段代表著你最高層次的自…" at bounding box center [325, 223] width 251 height 21
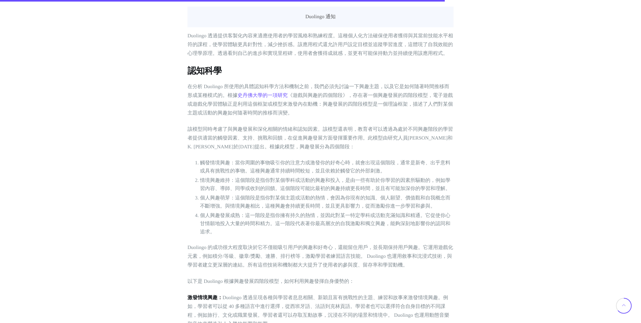
scroll to position [1479, 0]
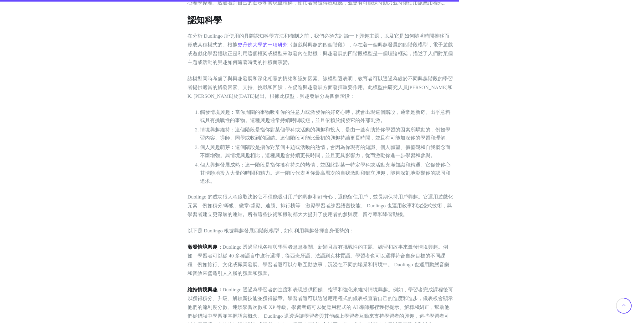
click at [231, 207] on font "Duolingo 的成功很大程度取決於它不僅能吸引用戶的興趣和好奇心，還能留住用戶，並長期保持用戶興趣。它運用遊戲化元素，例如積分/等級、徽章/獎勵、連勝、排…" at bounding box center [321, 205] width 266 height 23
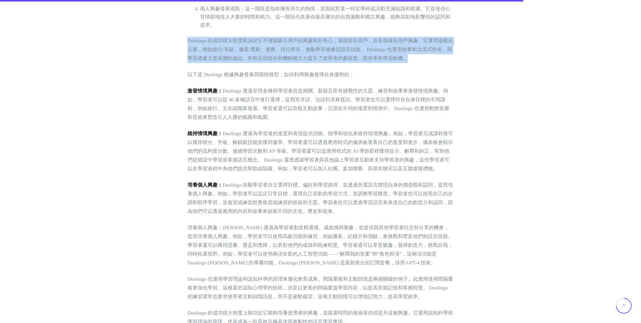
scroll to position [1637, 0]
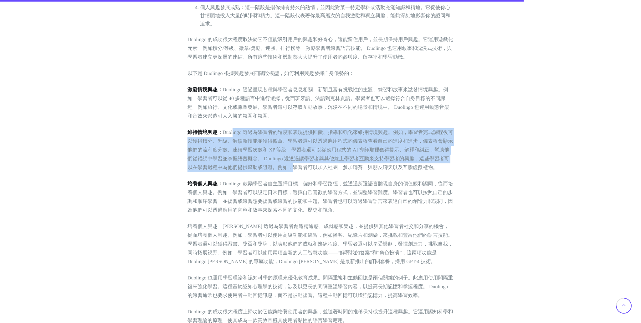
drag, startPoint x: 234, startPoint y: 137, endPoint x: 293, endPoint y: 174, distance: 69.6
click at [293, 170] on font "Duolingo 透過為學習者的進度和表現提供回饋、指導和強化來維持情境興趣。例如，學習者完成課程後可以獲得積分、升級、解鎖新技能並獲得徽章。學習者還可以透過…" at bounding box center [321, 150] width 266 height 40
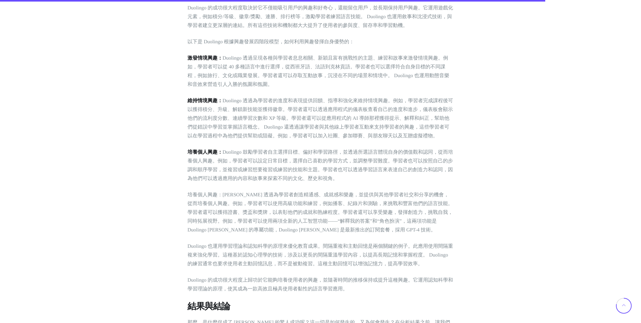
scroll to position [1718, 0]
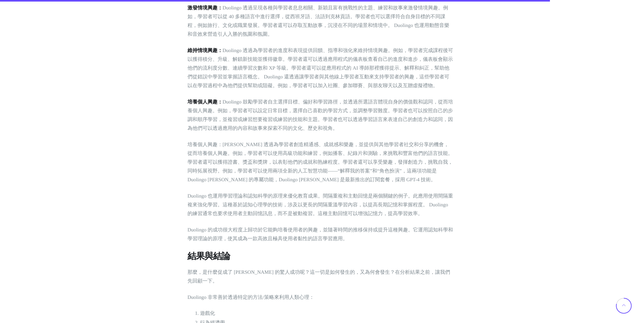
click at [220, 110] on p "培養個人興趣： Duolingo 鼓勵學習者自主選擇目標、偏好和學習路徑，並透過所選語言體現自身的價值觀和認同，從而培養個人興趣。例如，學習者可以設定日常目標…" at bounding box center [321, 115] width 266 height 35
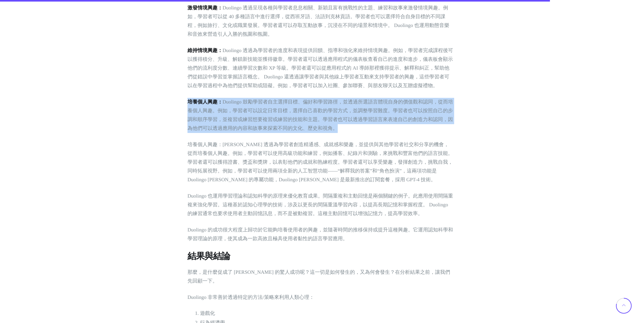
click at [253, 128] on p "培養個人興趣： Duolingo 鼓勵學習者自主選擇目標、偏好和學習路徑，並透過所選語言體現自身的價值觀和認同，從而培養個人興趣。例如，學習者可以設定日常目標…" at bounding box center [321, 115] width 266 height 35
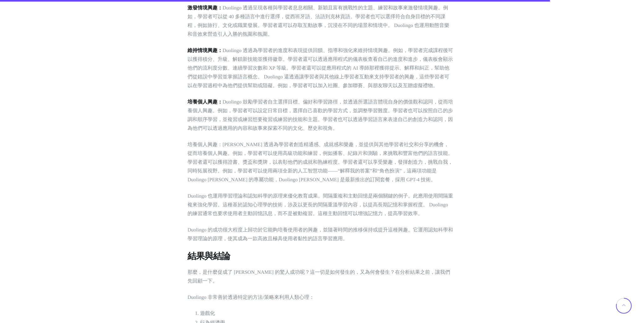
click at [237, 157] on font "培養個人興趣：Duolingo 透過為學習者創造精通感、成就感和樂趣，並提供與其他學習者社交和分享的機會，從而培養個人興趣。例如，學習者可以使用高級功能和練習…" at bounding box center [321, 162] width 266 height 40
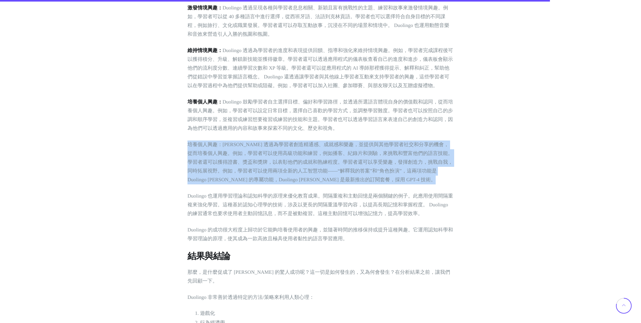
click at [241, 203] on font "Duolingo 也運用學習理論和認知科學的原理來優化教育成果。間隔重複和主動回憶是兩個關鍵的例子。此應用使用間隔重複來強化學習。這種基於認知心理學的技術，涉…" at bounding box center [321, 204] width 266 height 23
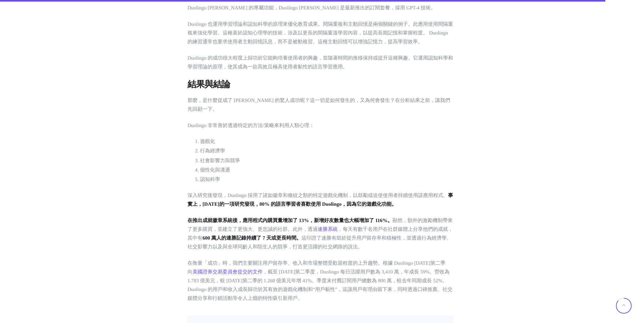
scroll to position [1903, 0]
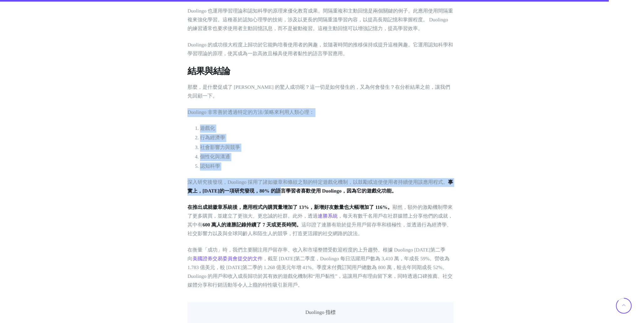
drag, startPoint x: 184, startPoint y: 120, endPoint x: 294, endPoint y: 198, distance: 135.3
click at [294, 195] on p "深入研究後發現，Duolingo 採用了諸如徽章和條紋之類的特定遊戲化機制，以鼓勵或迫使使用者持續使用該應用程式。 事實上， 2021 年的一項研究 發現，8…" at bounding box center [321, 187] width 266 height 18
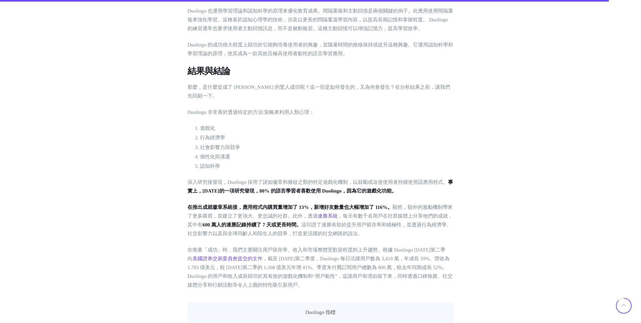
click at [197, 210] on font "在推出成就徽章系統後，應用程式內購買量增加了 13%，新增好友數量也大幅增加了 116%。" at bounding box center [290, 207] width 205 height 5
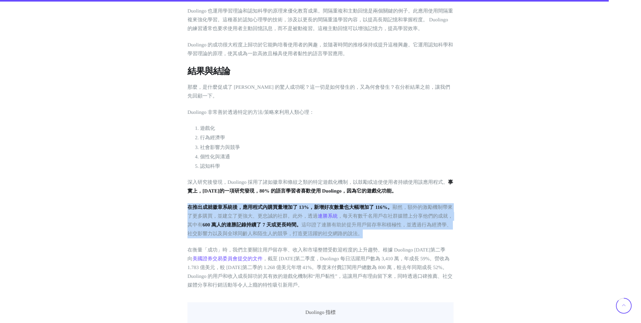
click at [197, 210] on font "在推出成就徽章系統後，應用程式內購買量增加了 13%，新增好友數量也大幅增加了 116%。" at bounding box center [290, 207] width 205 height 5
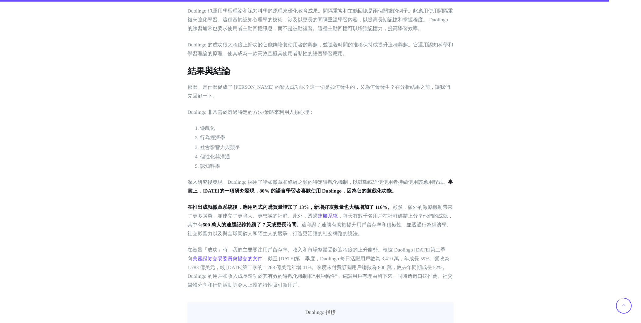
click at [221, 225] on font "600 萬人的連勝記錄持續了 7 天或更長時間。" at bounding box center [252, 224] width 99 height 5
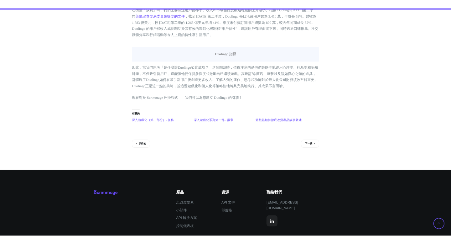
scroll to position [2159, 0]
